Goal: Task Accomplishment & Management: Manage account settings

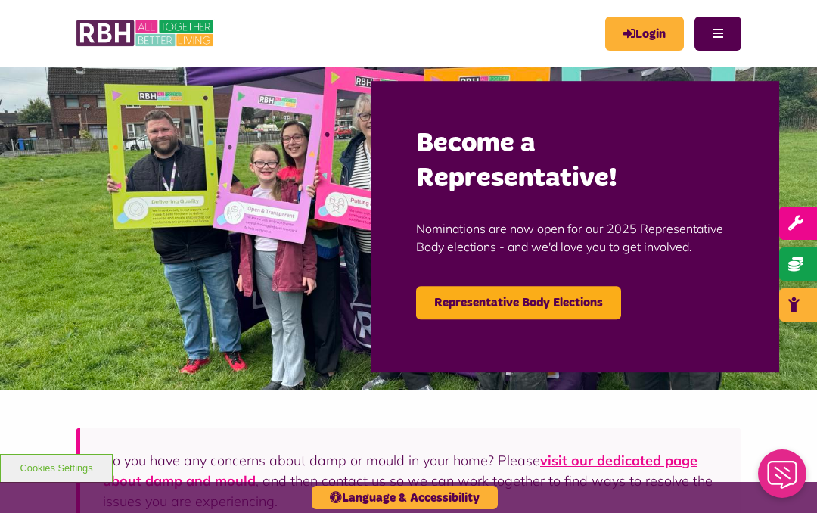
click at [652, 33] on link "Login" at bounding box center [644, 34] width 79 height 34
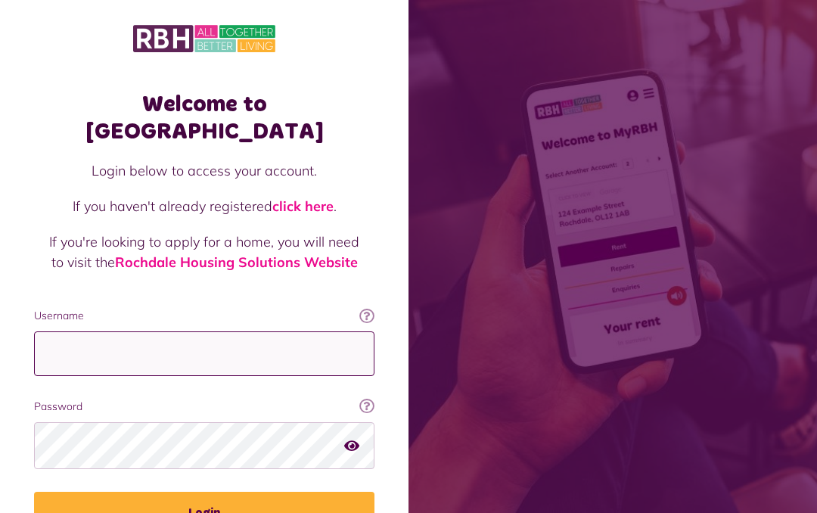
click at [246, 331] on input "Username" at bounding box center [204, 353] width 341 height 45
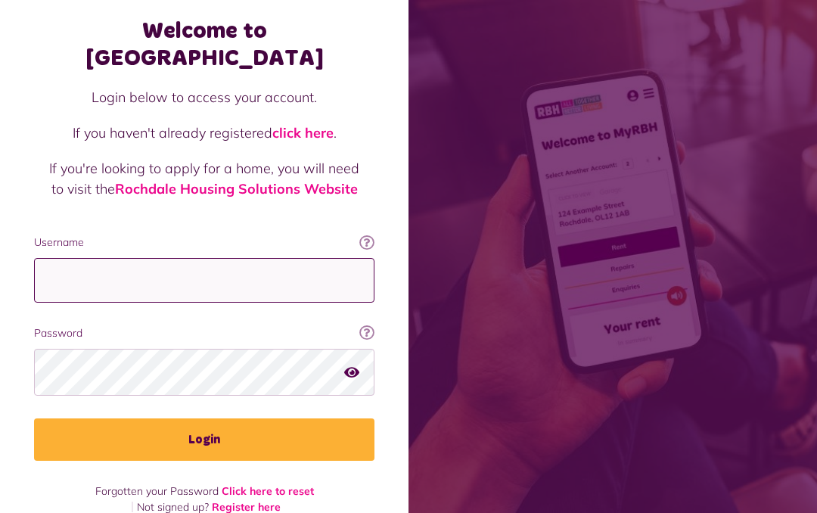
type input "**********"
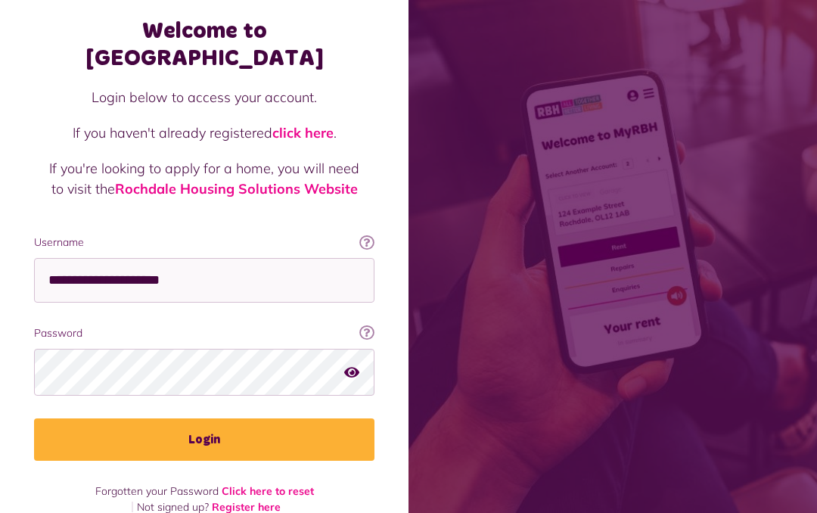
click at [308, 418] on button "Login" at bounding box center [204, 439] width 341 height 42
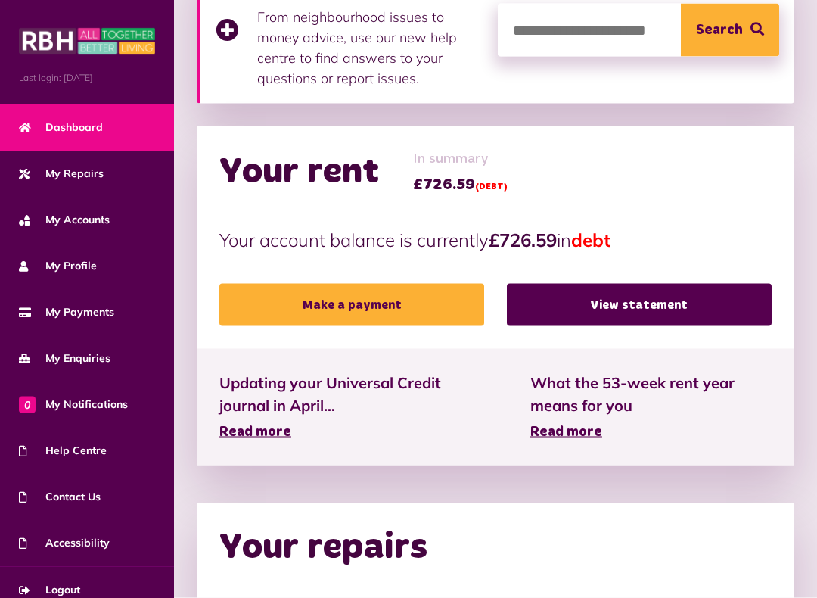
scroll to position [378, 0]
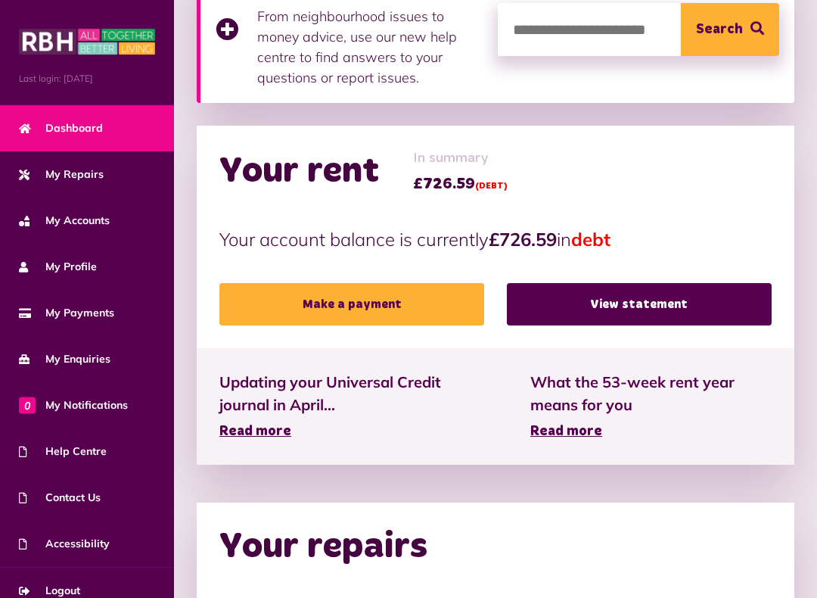
click at [712, 297] on link "View statement" at bounding box center [639, 304] width 265 height 42
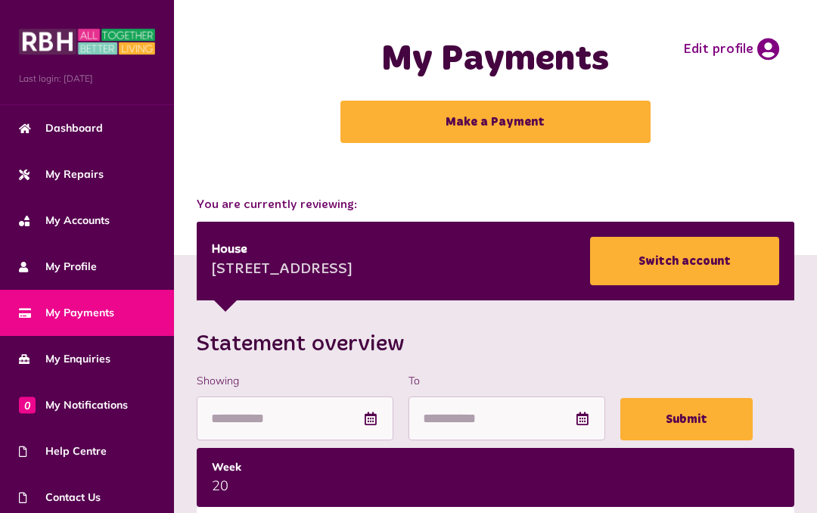
click at [759, 40] on icon at bounding box center [769, 49] width 22 height 23
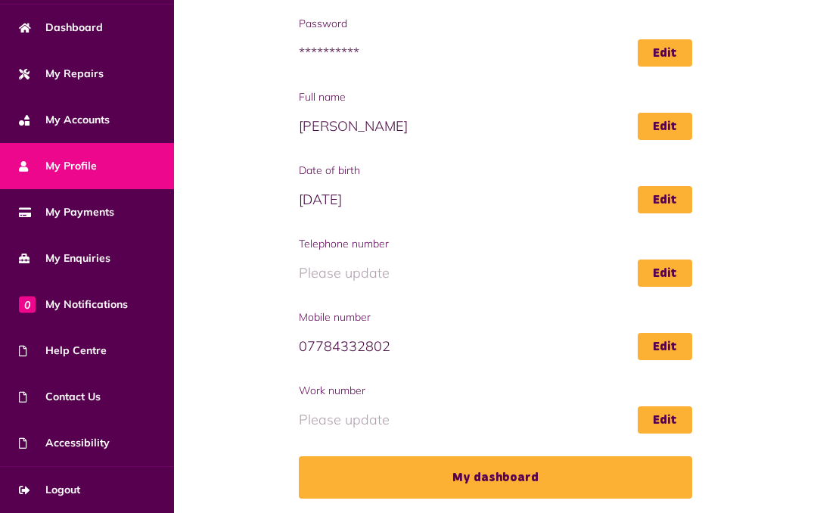
scroll to position [101, 0]
click at [659, 477] on link "My dashboard" at bounding box center [496, 477] width 394 height 42
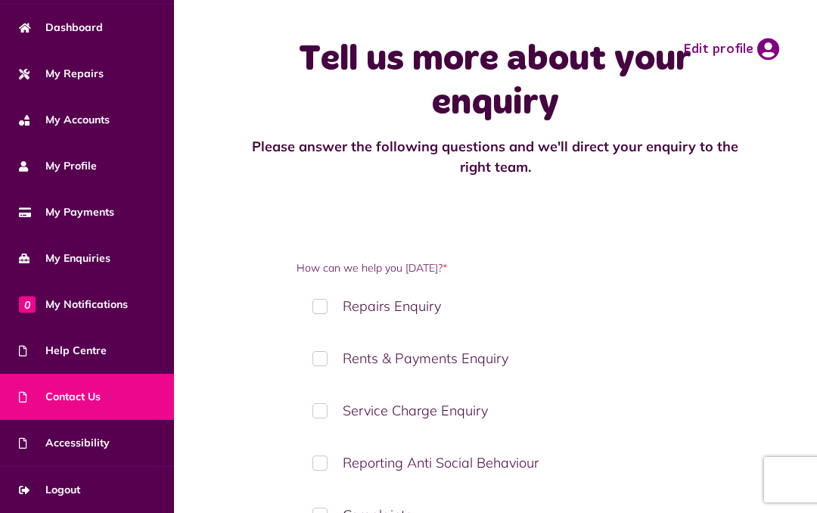
scroll to position [101, 0]
